Goal: Information Seeking & Learning: Learn about a topic

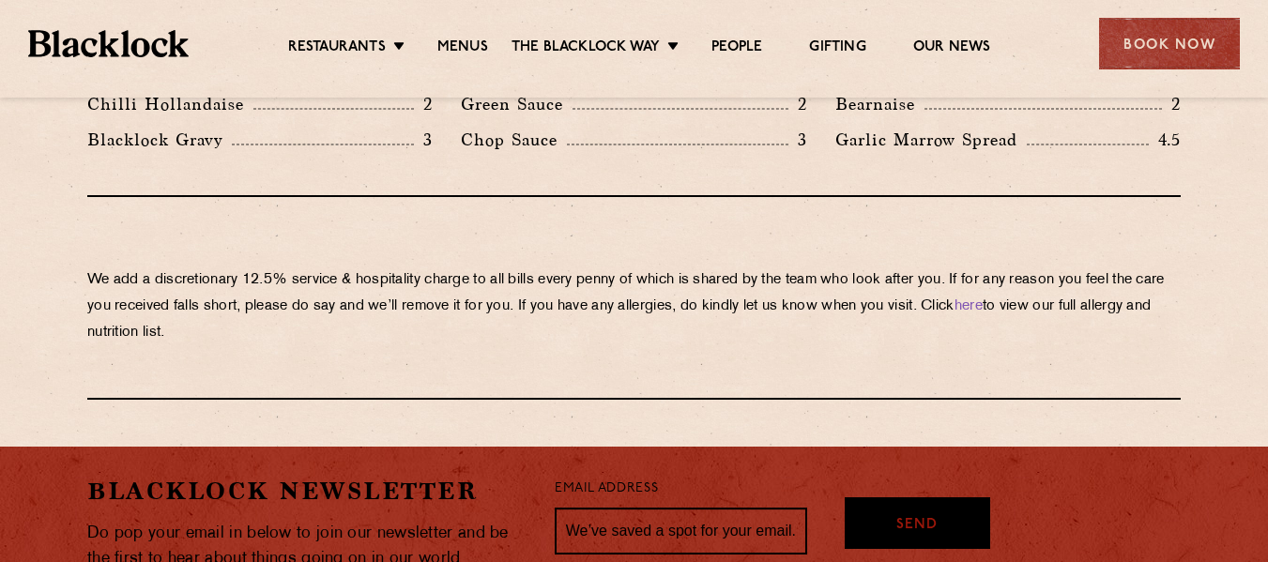
scroll to position [3248, 0]
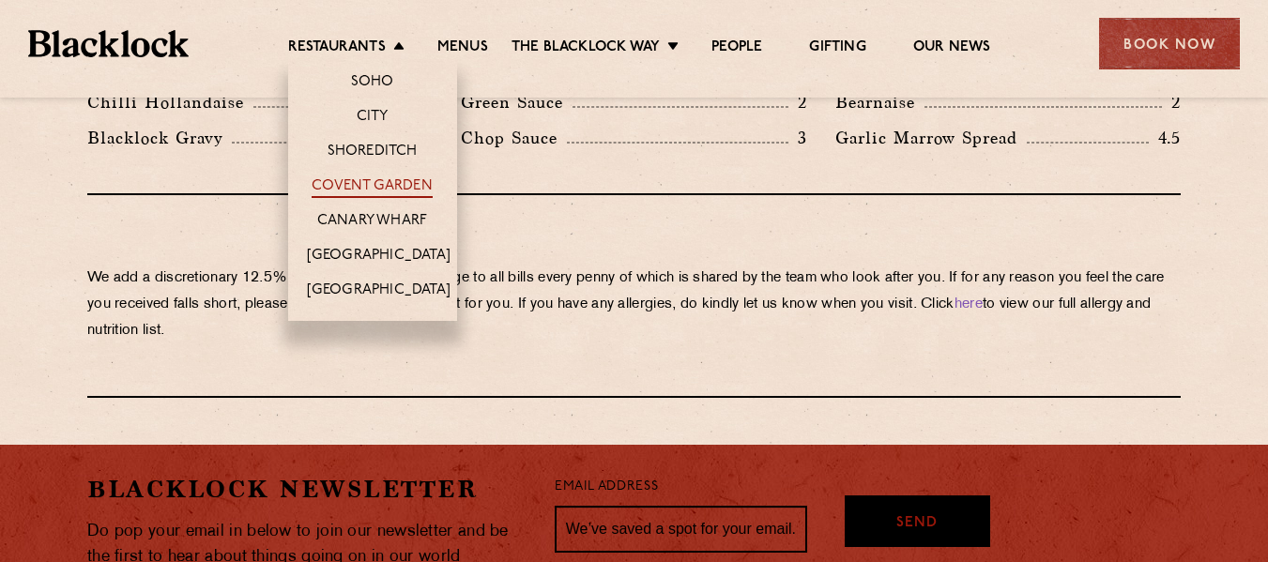
click at [378, 186] on link "Covent Garden" at bounding box center [372, 187] width 121 height 21
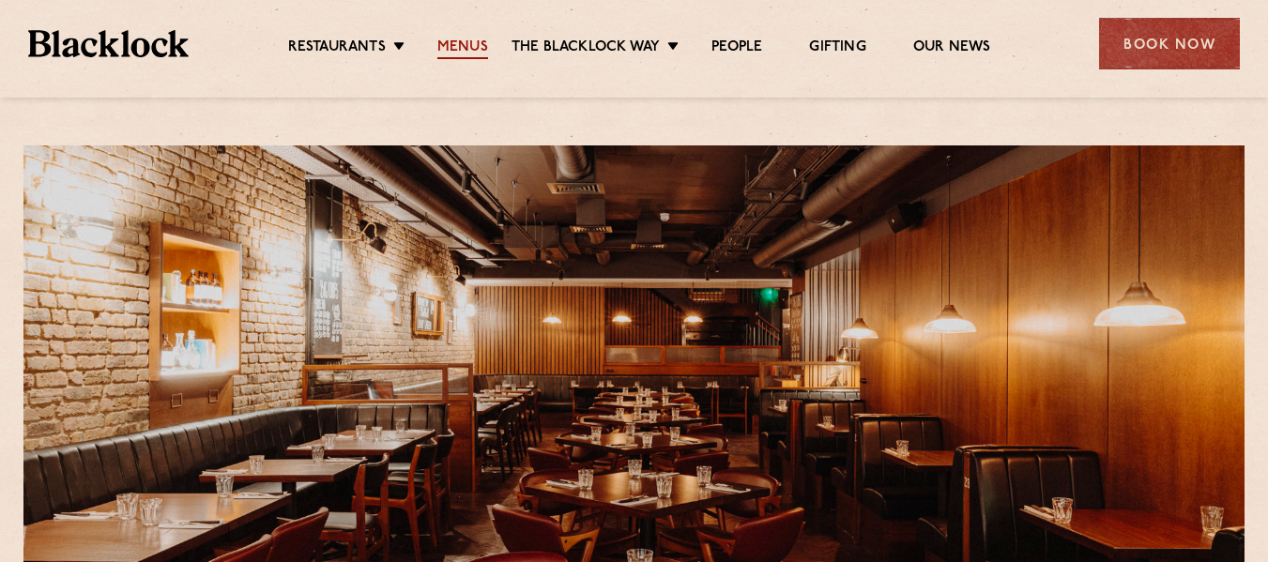
click at [458, 57] on link "Menus" at bounding box center [462, 48] width 51 height 21
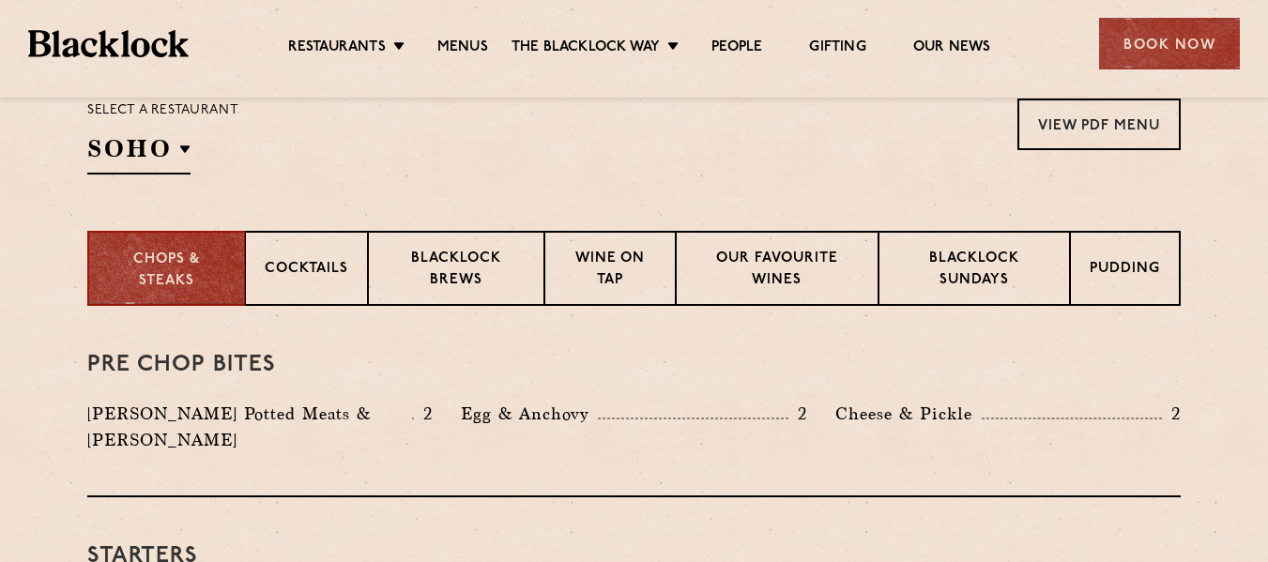
scroll to position [639, 0]
click at [954, 271] on p "Blacklock Sundays" at bounding box center [974, 270] width 152 height 44
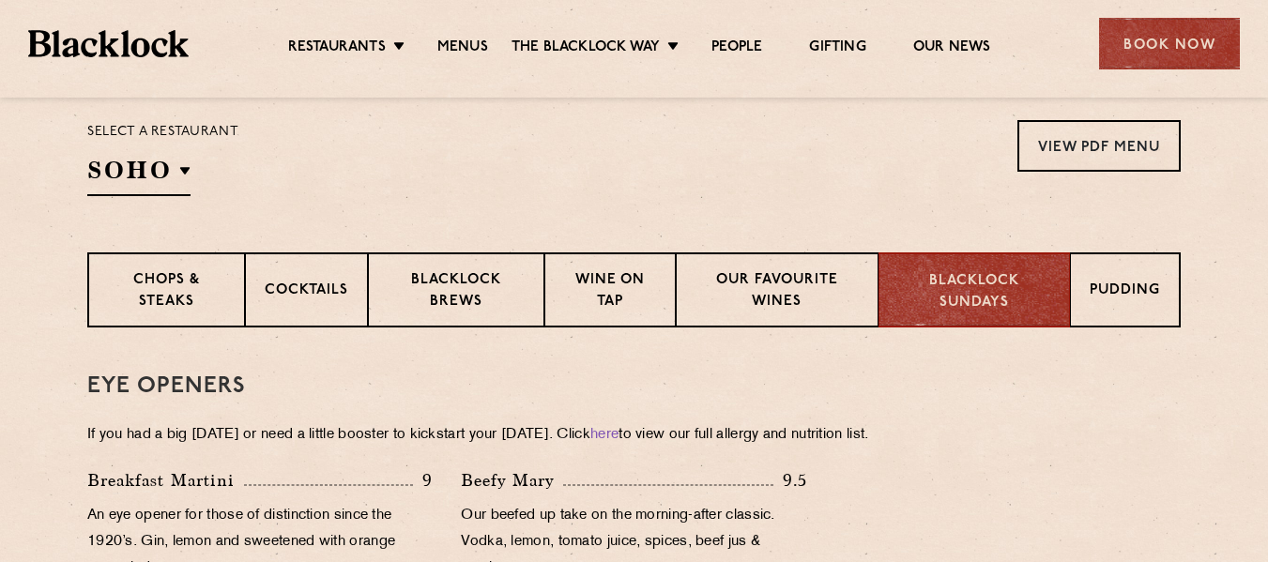
scroll to position [616, 0]
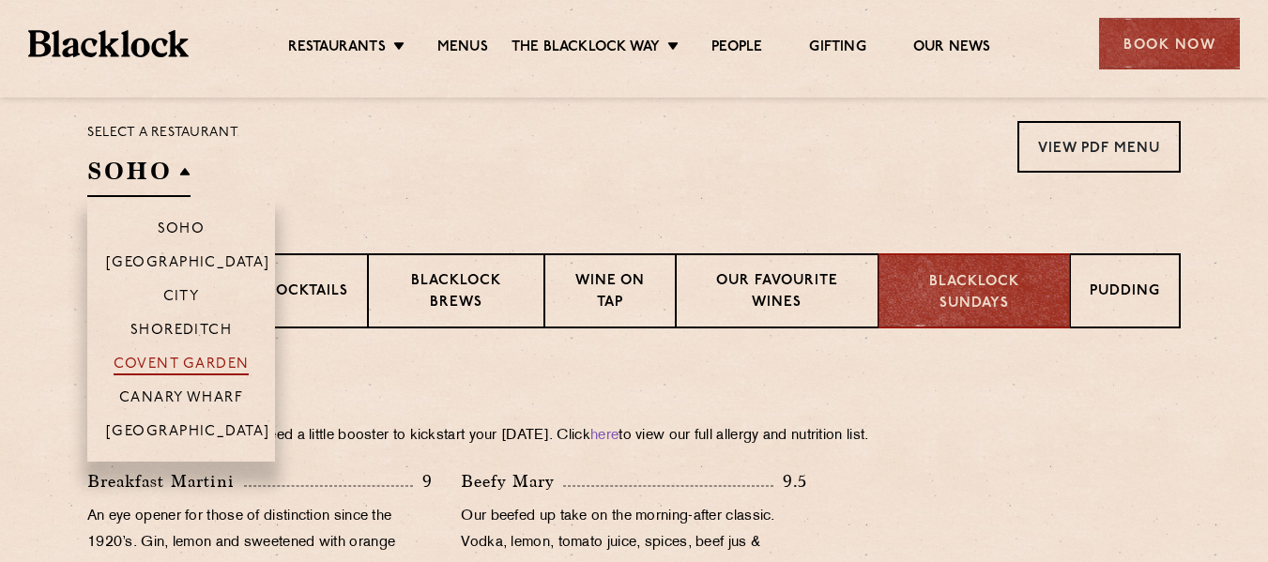
click at [184, 369] on p "Covent Garden" at bounding box center [182, 366] width 136 height 19
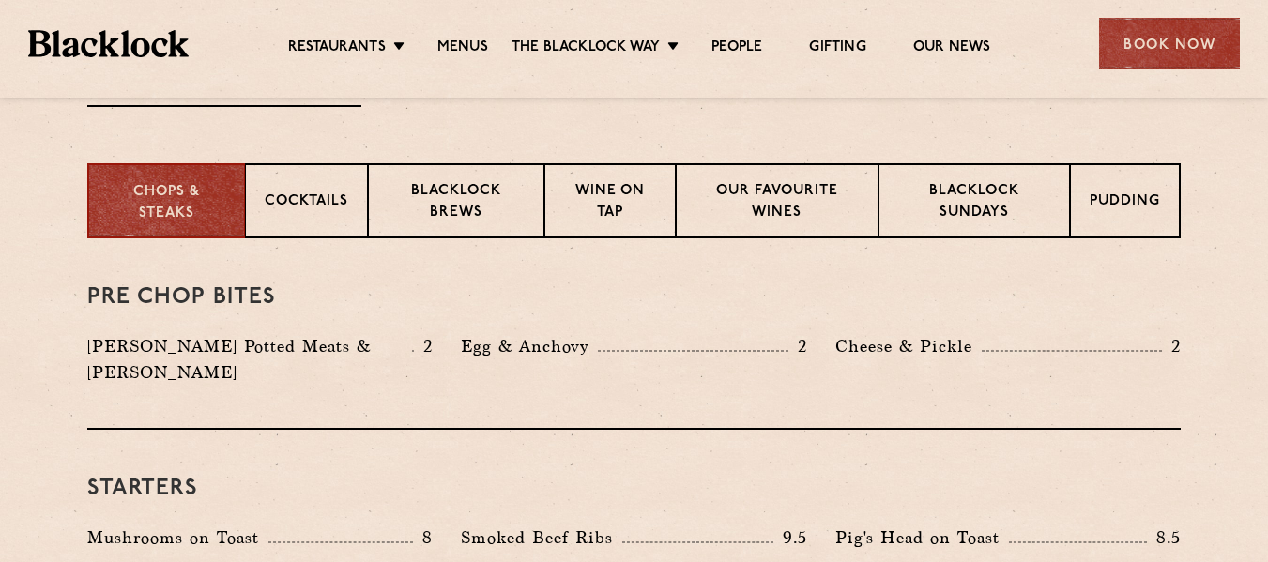
scroll to position [718, 0]
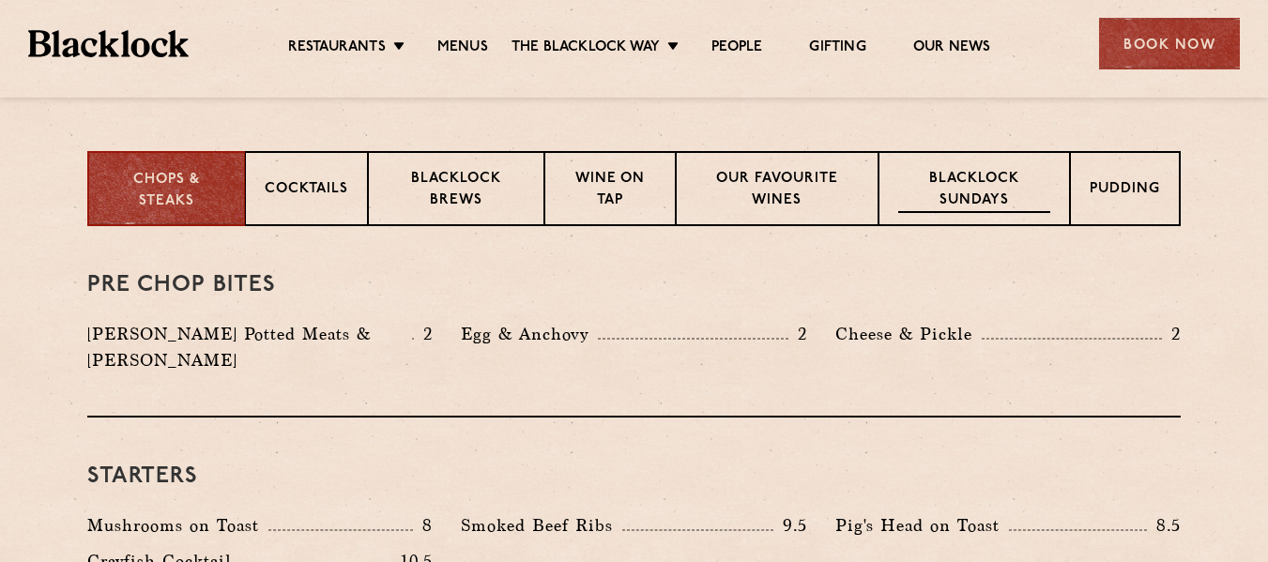
click at [966, 186] on p "Blacklock Sundays" at bounding box center [974, 191] width 152 height 44
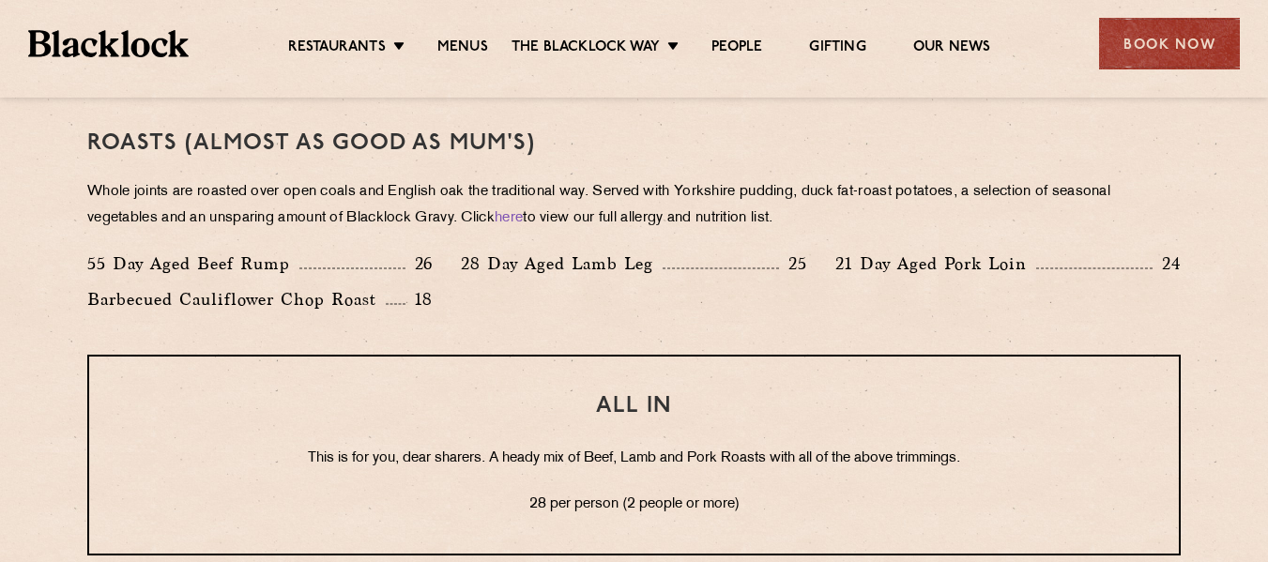
scroll to position [1432, 0]
